Goal: Understand process/instructions: Learn about a topic

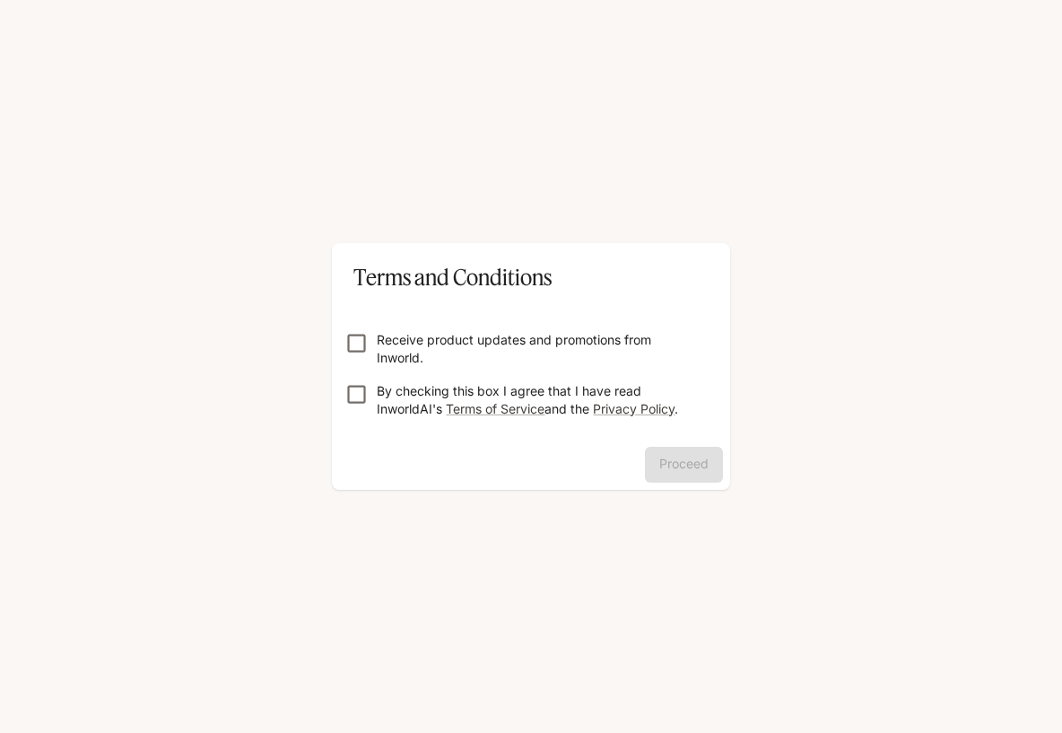
click at [352, 330] on form "Receive product updates and promotions from Inworld. By checking this box I agr…" at bounding box center [531, 367] width 370 height 144
click at [699, 461] on button "Proceed" at bounding box center [684, 465] width 78 height 36
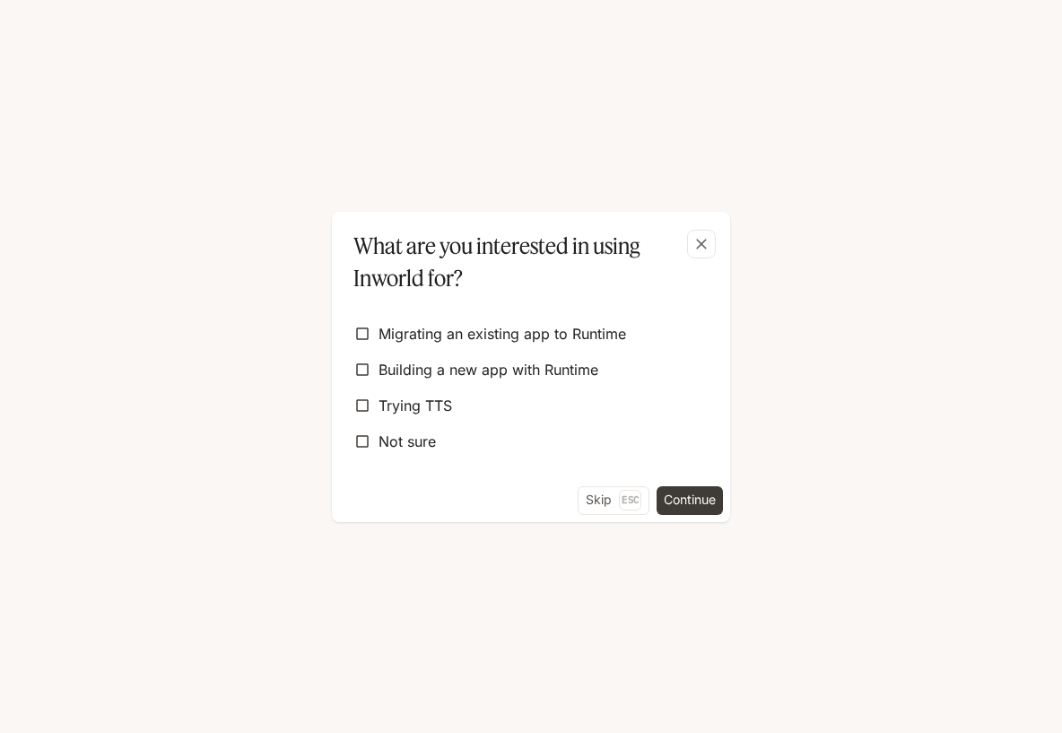
click at [603, 517] on div "Skip Esc Continue" at bounding box center [531, 504] width 398 height 36
click at [602, 509] on button "Skip Esc" at bounding box center [614, 500] width 72 height 29
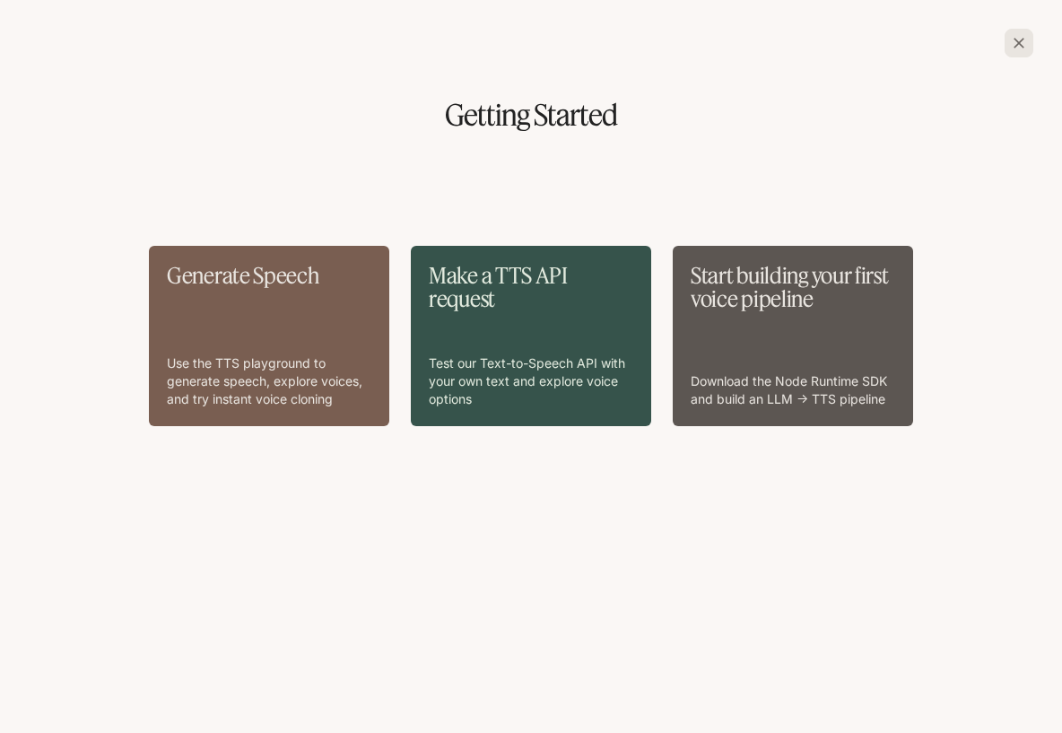
click at [304, 320] on div "Generate Speech Use the TTS playground to generate speech, explore voices, and …" at bounding box center [269, 336] width 205 height 144
